Goal: Find specific page/section: Find specific page/section

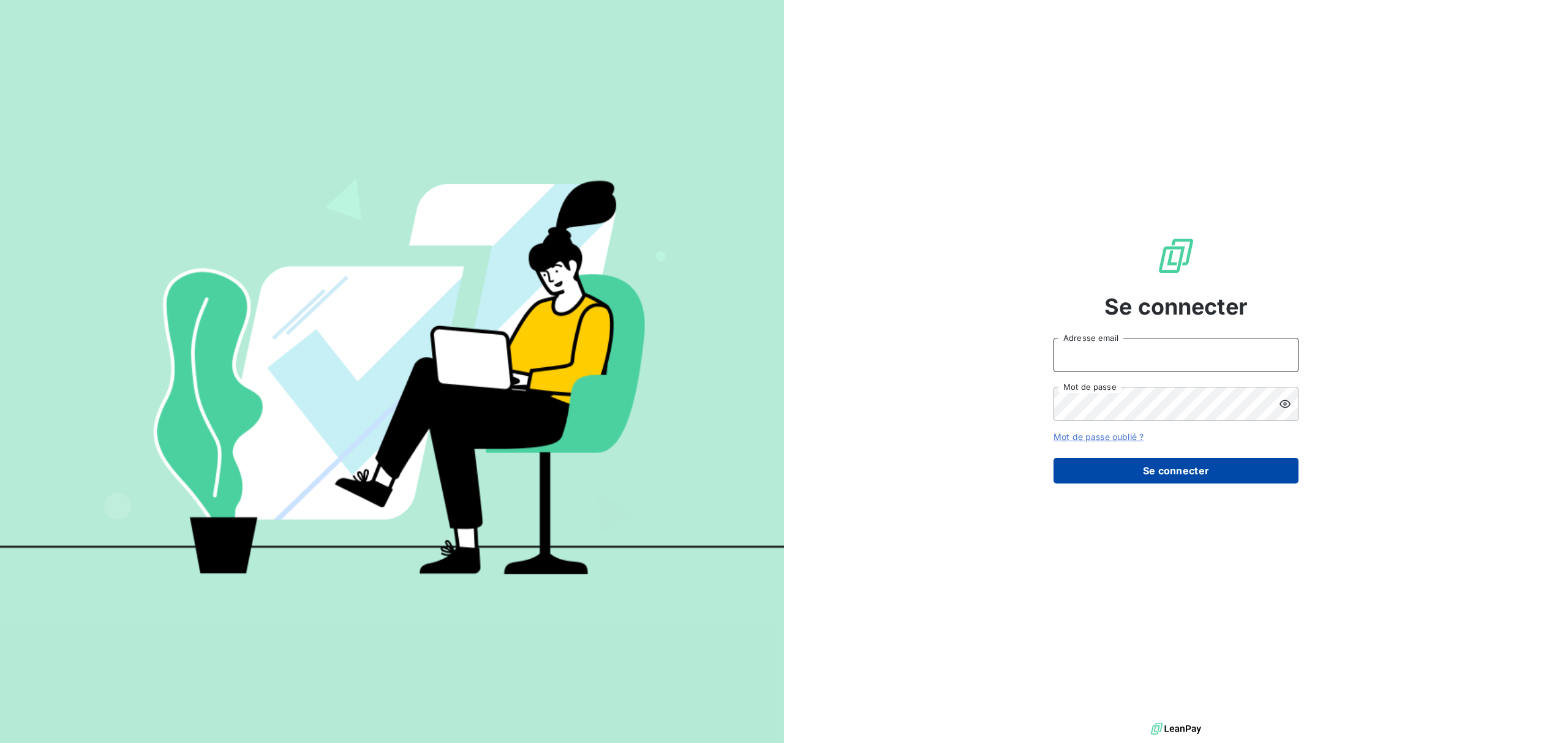
type input "[EMAIL_ADDRESS][DOMAIN_NAME]"
click at [1158, 466] on button "Se connecter" at bounding box center [1176, 470] width 245 height 26
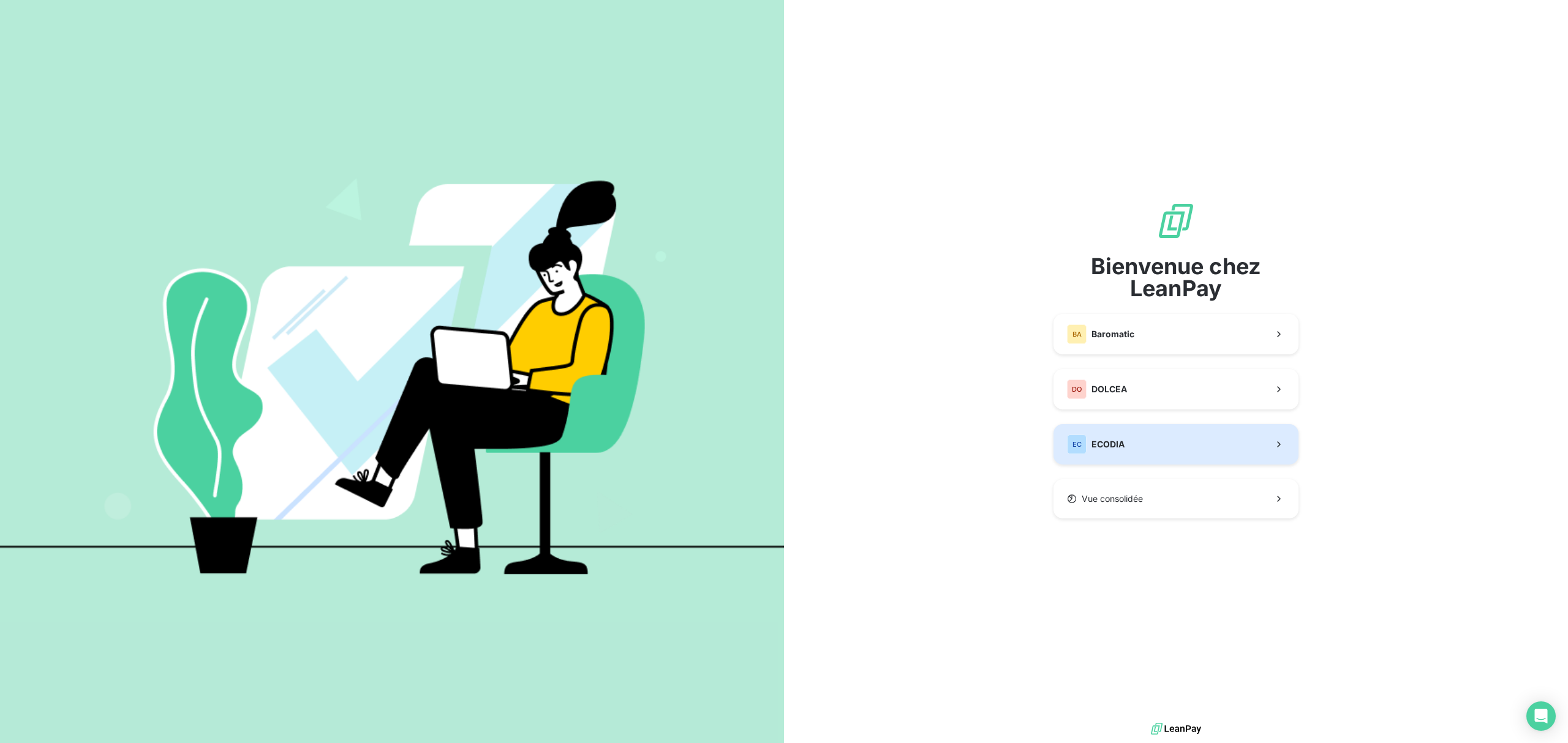
click at [1120, 443] on span "ECODIA" at bounding box center [1108, 445] width 33 height 12
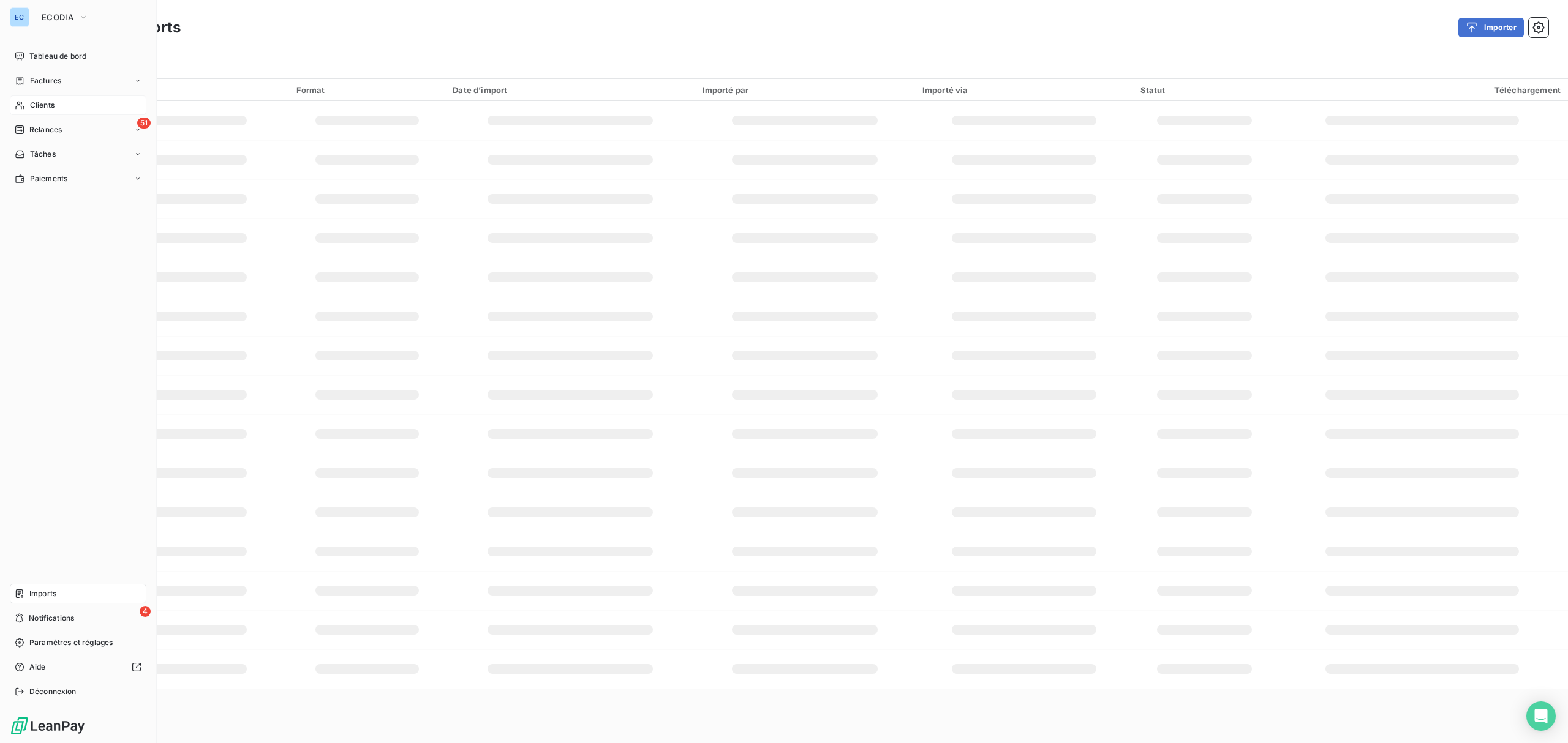
click at [42, 108] on span "Clients" at bounding box center [42, 105] width 24 height 11
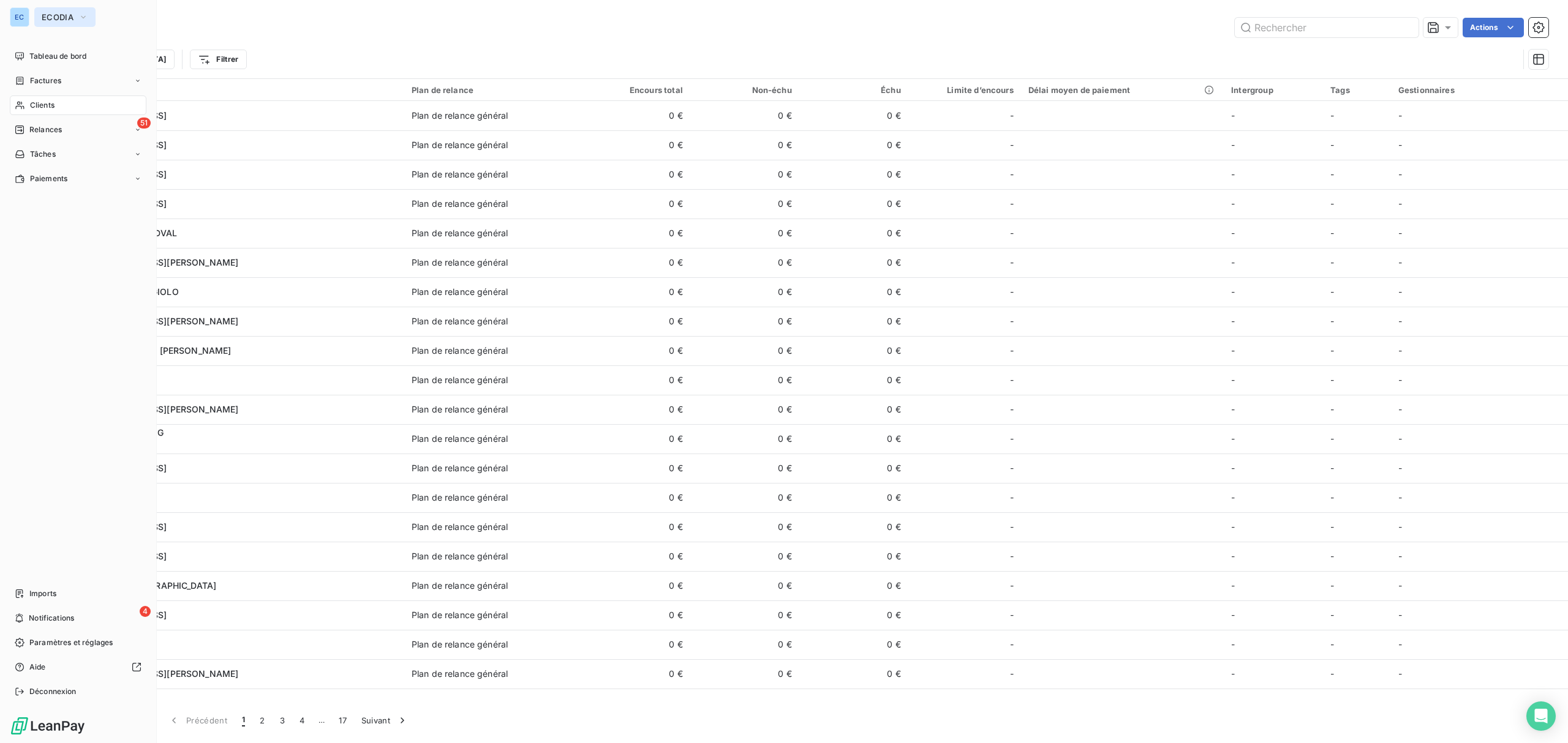
click at [59, 21] on span "ECODIA" at bounding box center [58, 17] width 32 height 10
click at [74, 16] on button "ECODIA" at bounding box center [65, 17] width 61 height 19
click at [44, 105] on span "Clients" at bounding box center [42, 105] width 24 height 11
